Goal: Transaction & Acquisition: Purchase product/service

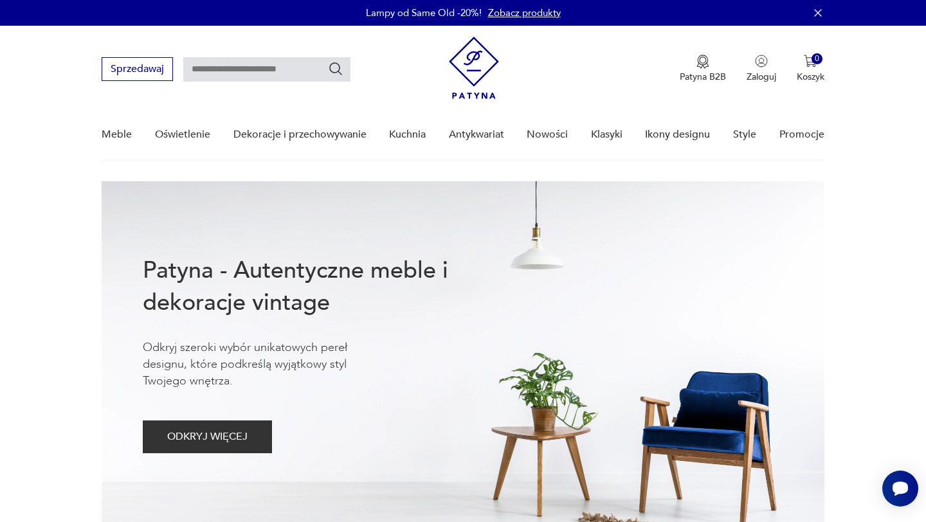
click at [270, 63] on input "text" at bounding box center [266, 69] width 167 height 24
type input "*******"
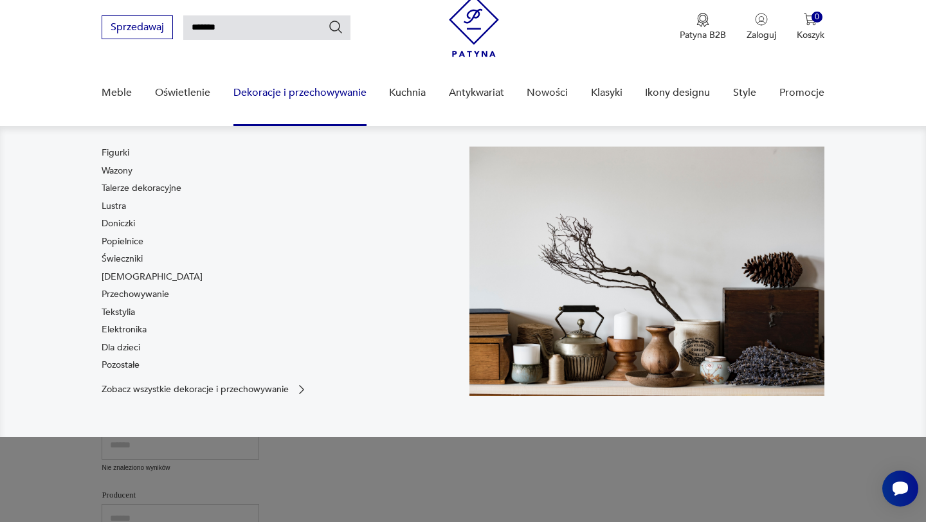
scroll to position [46, 0]
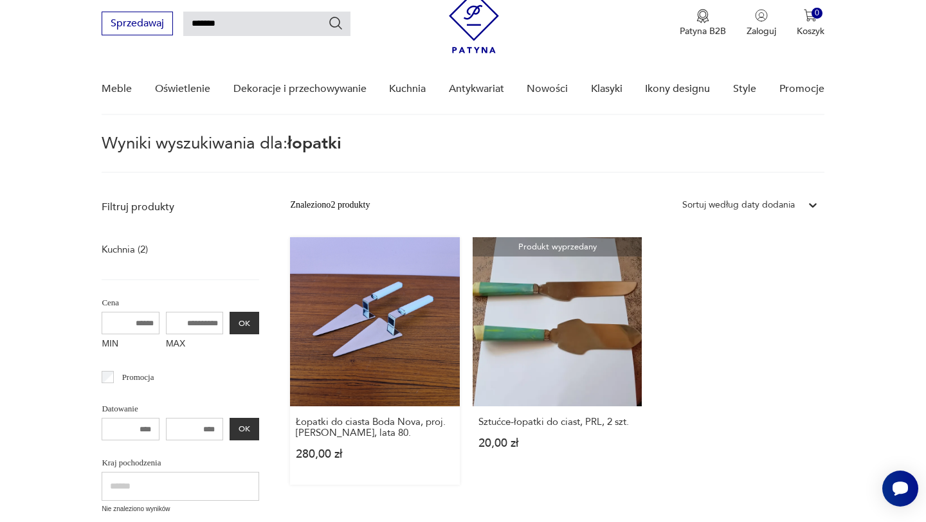
click at [364, 355] on link "Łopatki do ciasta Boda Nova, proj. [PERSON_NAME], lata 80. 280,00 zł" at bounding box center [374, 360] width 169 height 247
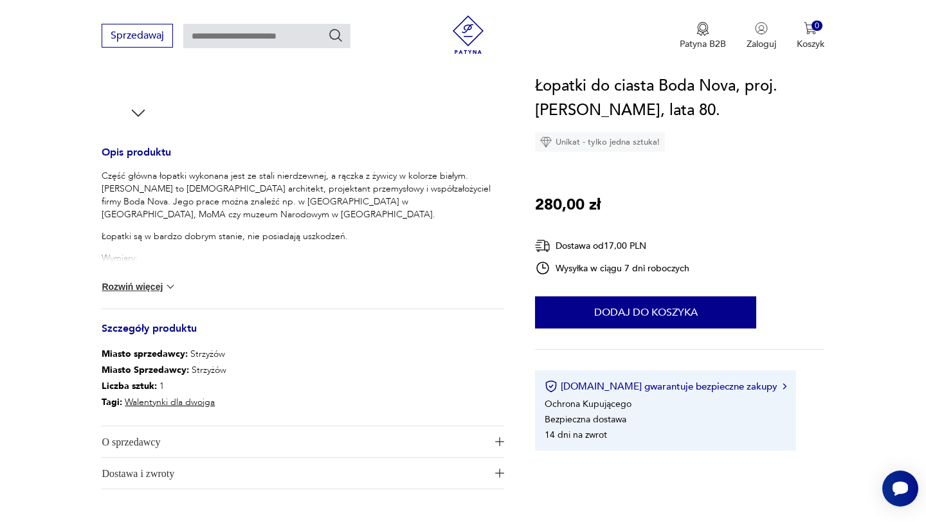
scroll to position [481, 0]
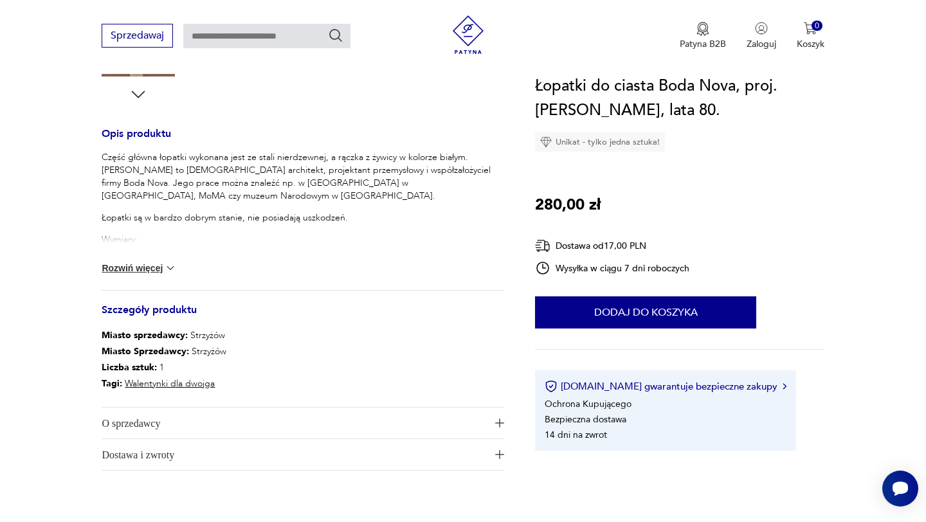
click at [129, 264] on button "Rozwiń więcej" at bounding box center [139, 268] width 75 height 13
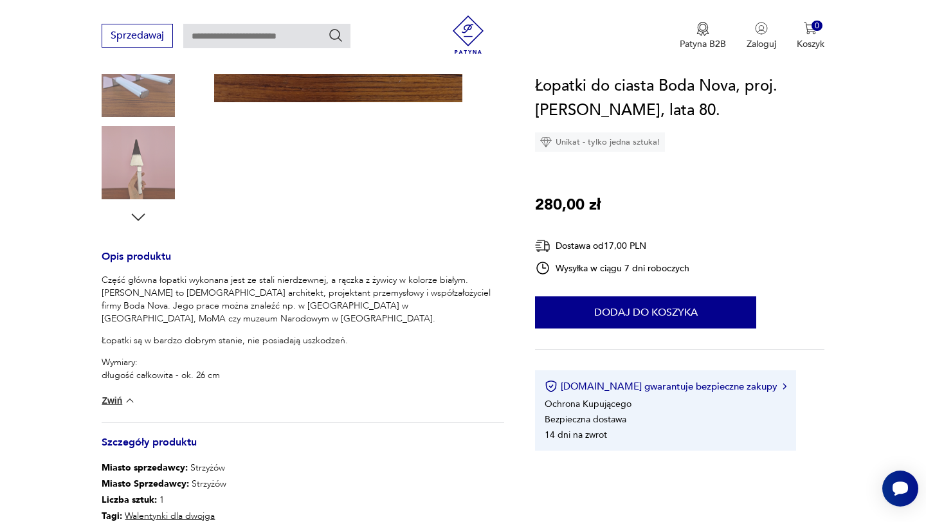
scroll to position [364, 0]
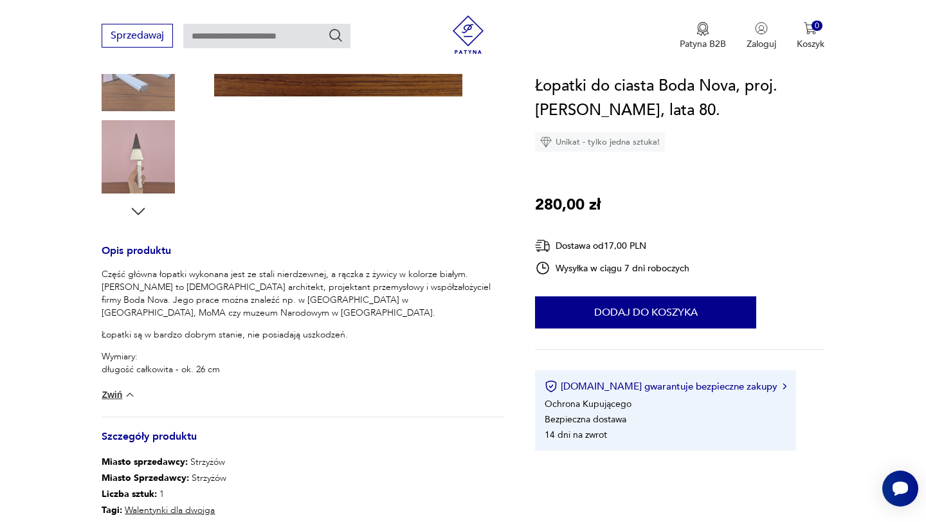
click at [257, 33] on input "text" at bounding box center [266, 36] width 167 height 24
type input "******"
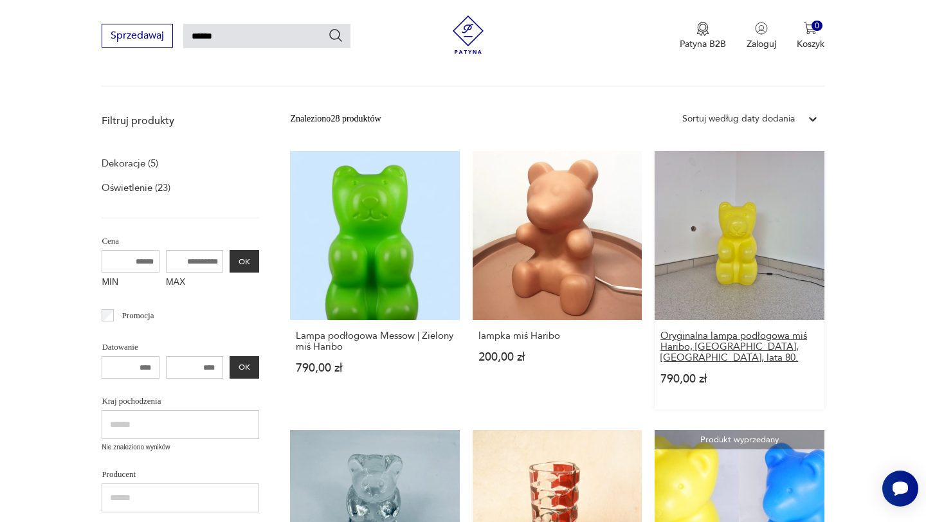
click at [713, 341] on h3 "Oryginalna lampa podłogowa miś Haribo, [GEOGRAPHIC_DATA], [GEOGRAPHIC_DATA], la…" at bounding box center [738, 346] width 157 height 33
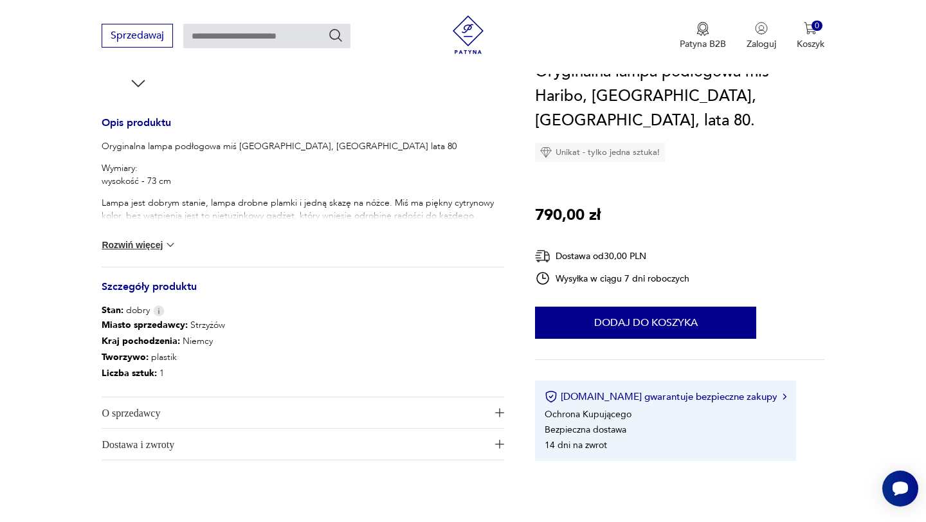
scroll to position [526, 0]
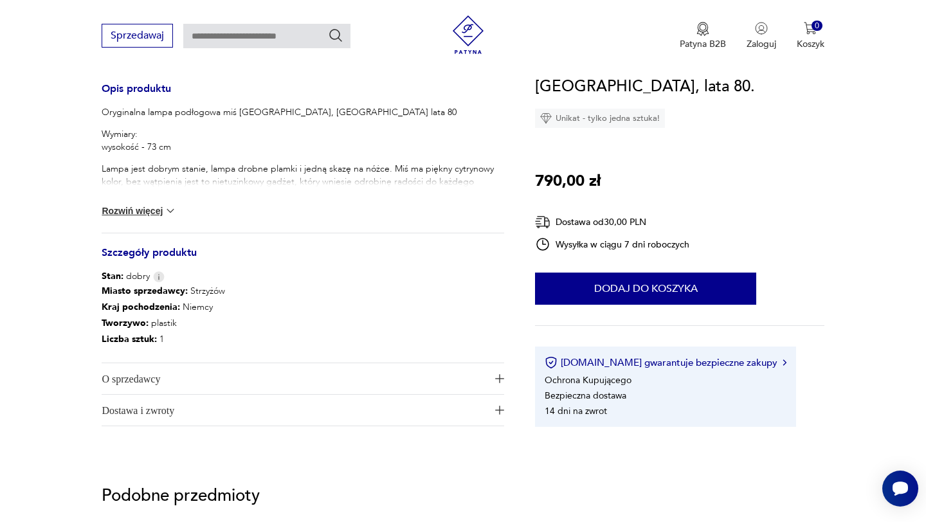
click at [145, 211] on button "Rozwiń więcej" at bounding box center [139, 210] width 75 height 13
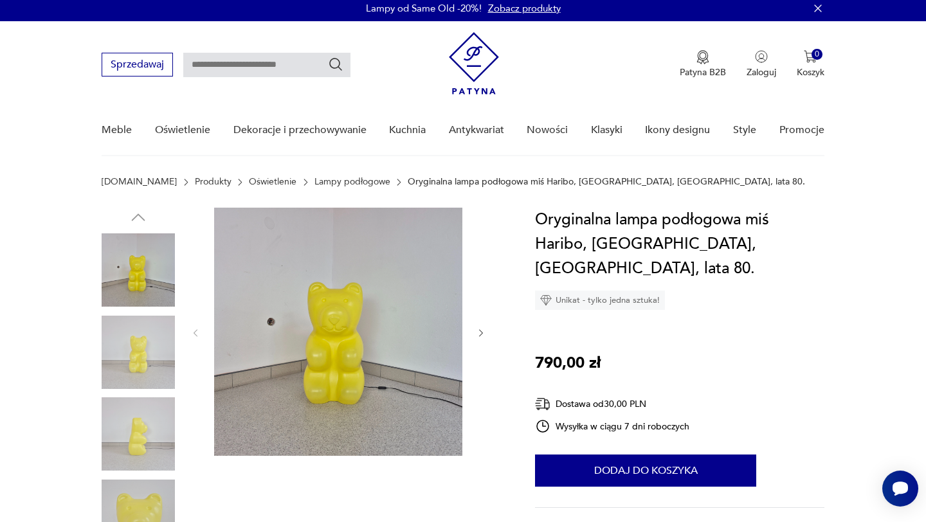
scroll to position [0, 0]
